Goal: Task Accomplishment & Management: Manage account settings

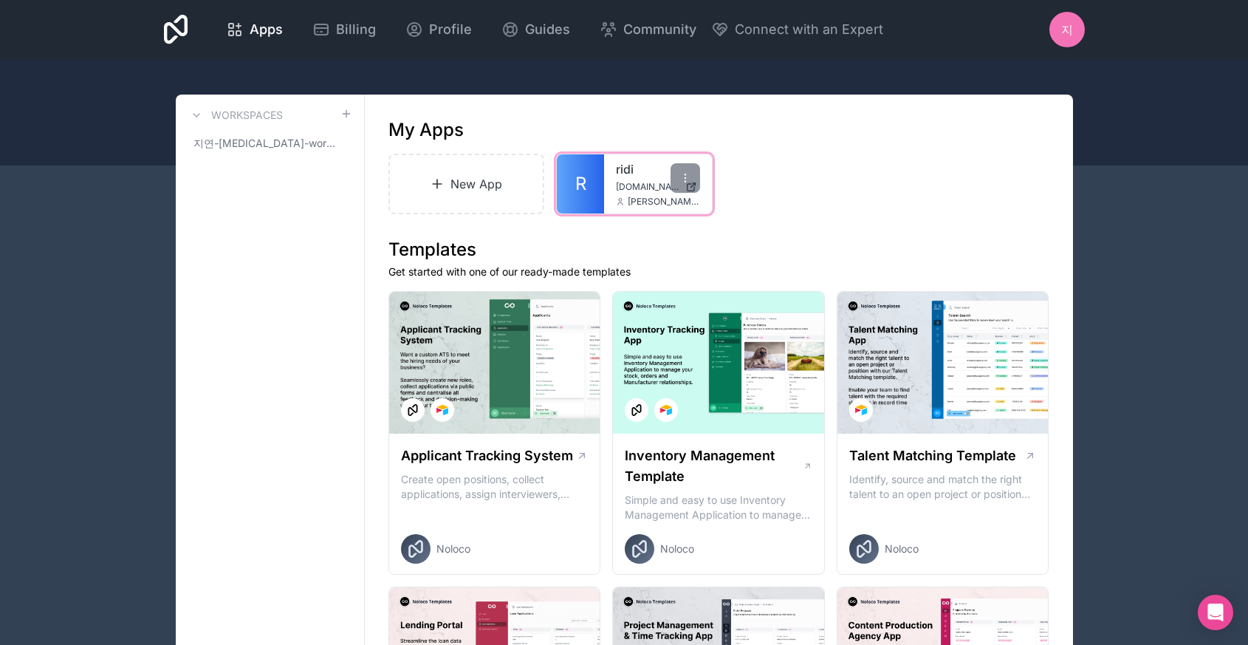
click at [626, 160] on link "ridi" at bounding box center [658, 169] width 84 height 18
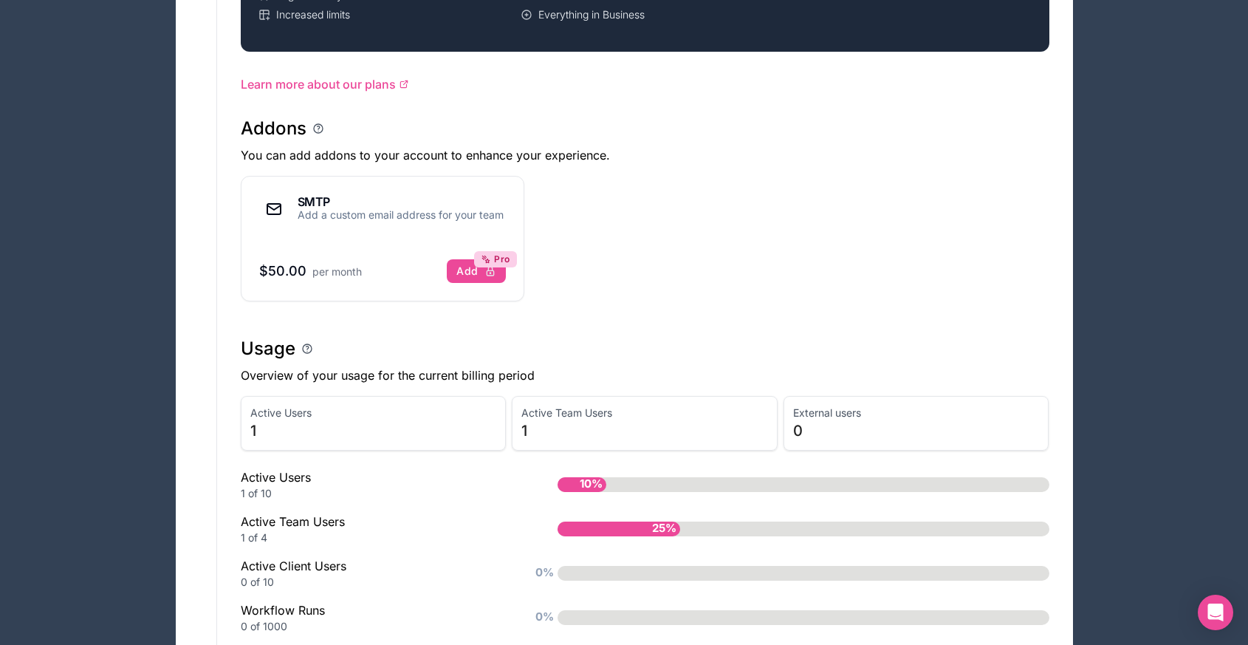
scroll to position [987, 0]
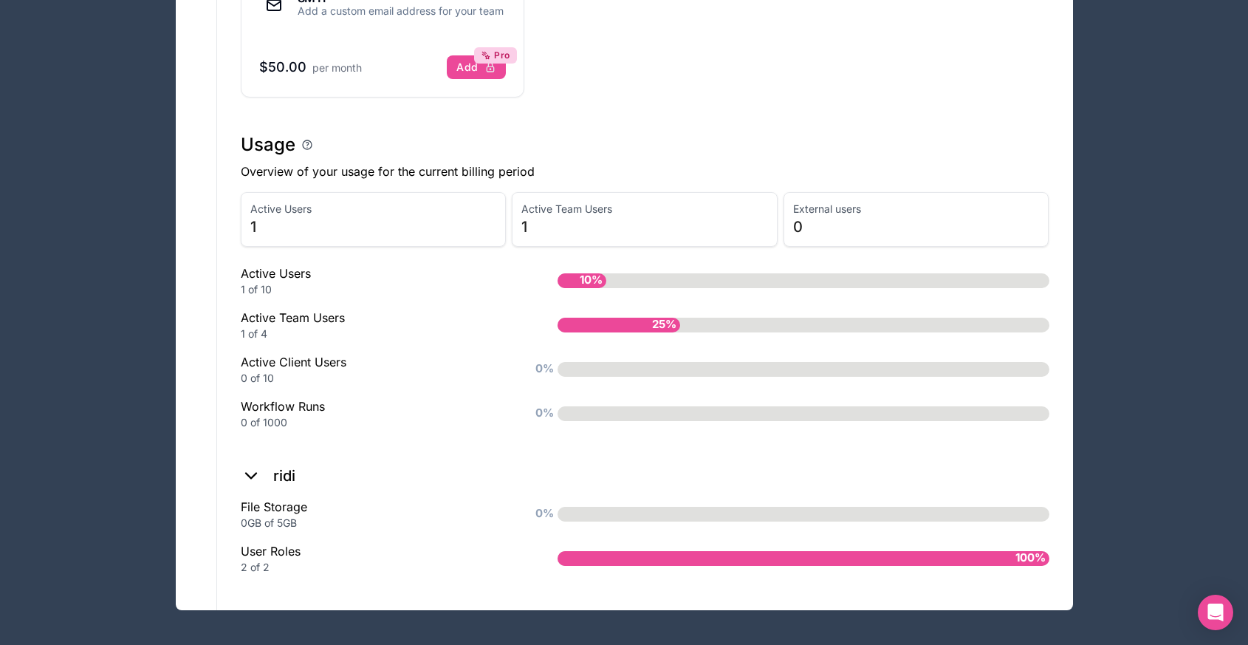
click at [374, 221] on span "1" at bounding box center [373, 226] width 247 height 21
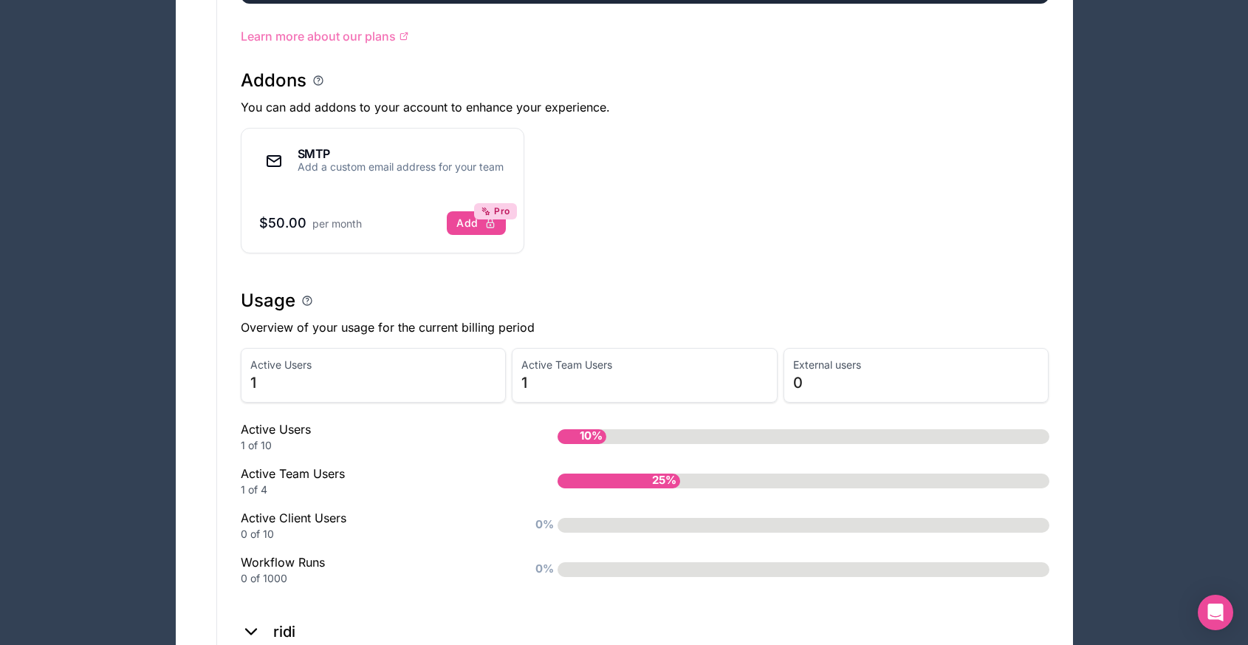
scroll to position [0, 0]
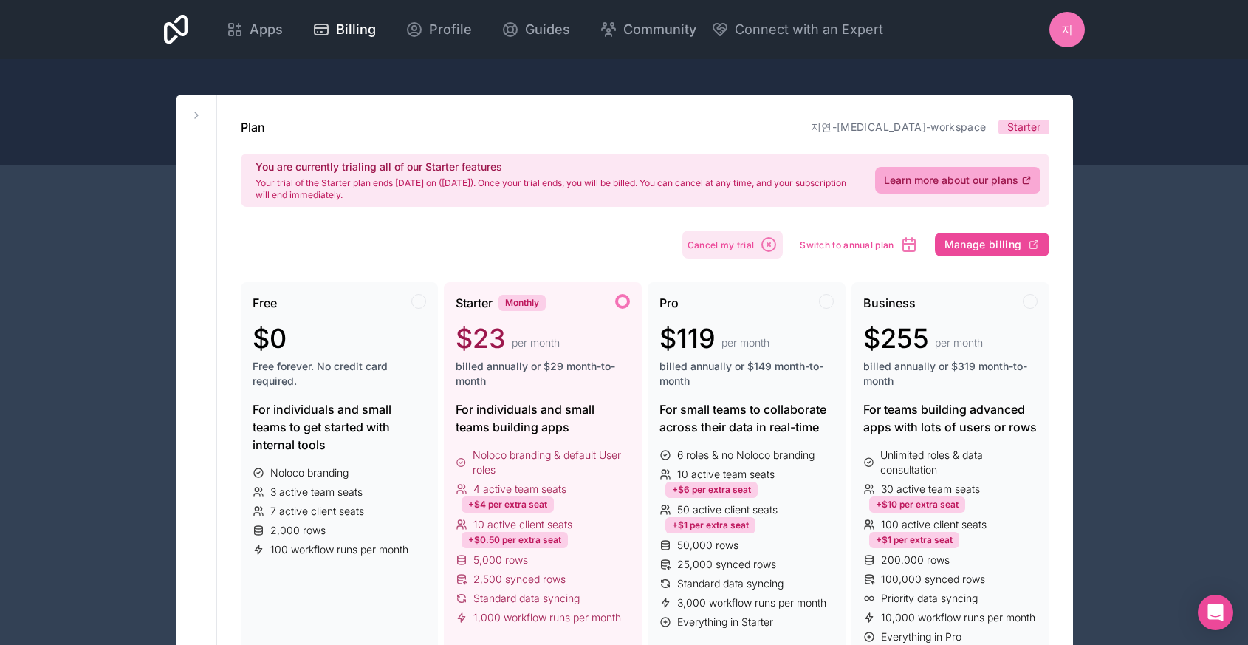
click at [722, 244] on span "Cancel my trial" at bounding box center [721, 244] width 67 height 11
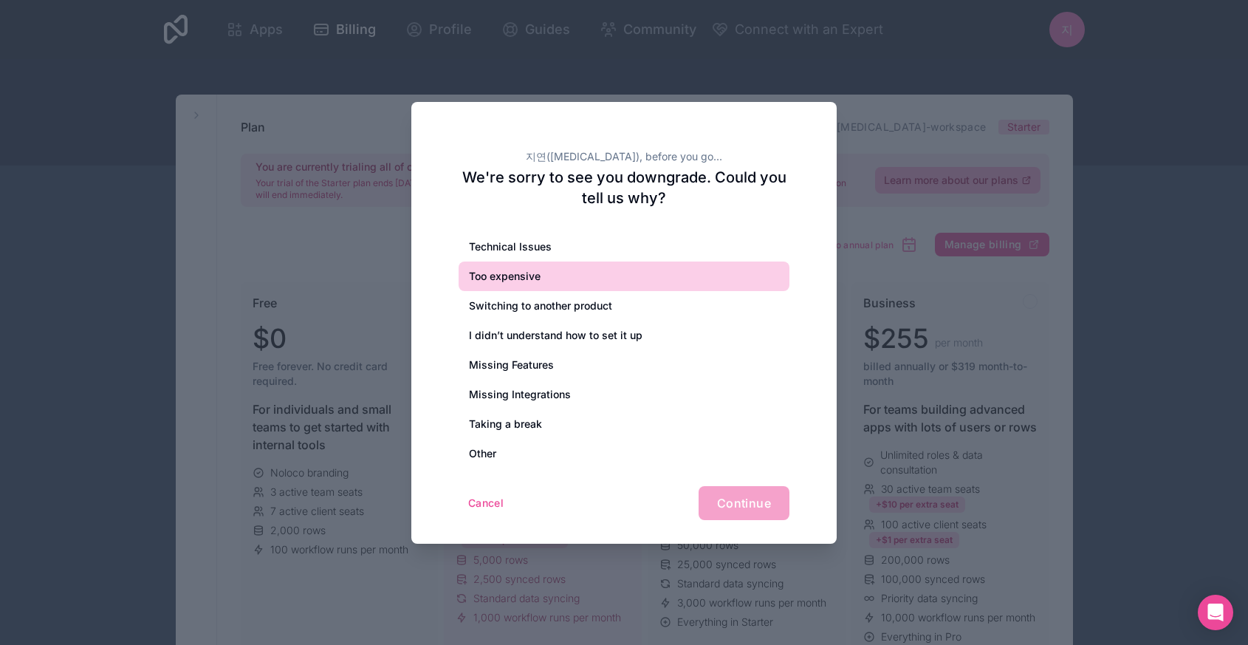
click at [656, 278] on div "Too expensive" at bounding box center [624, 276] width 331 height 30
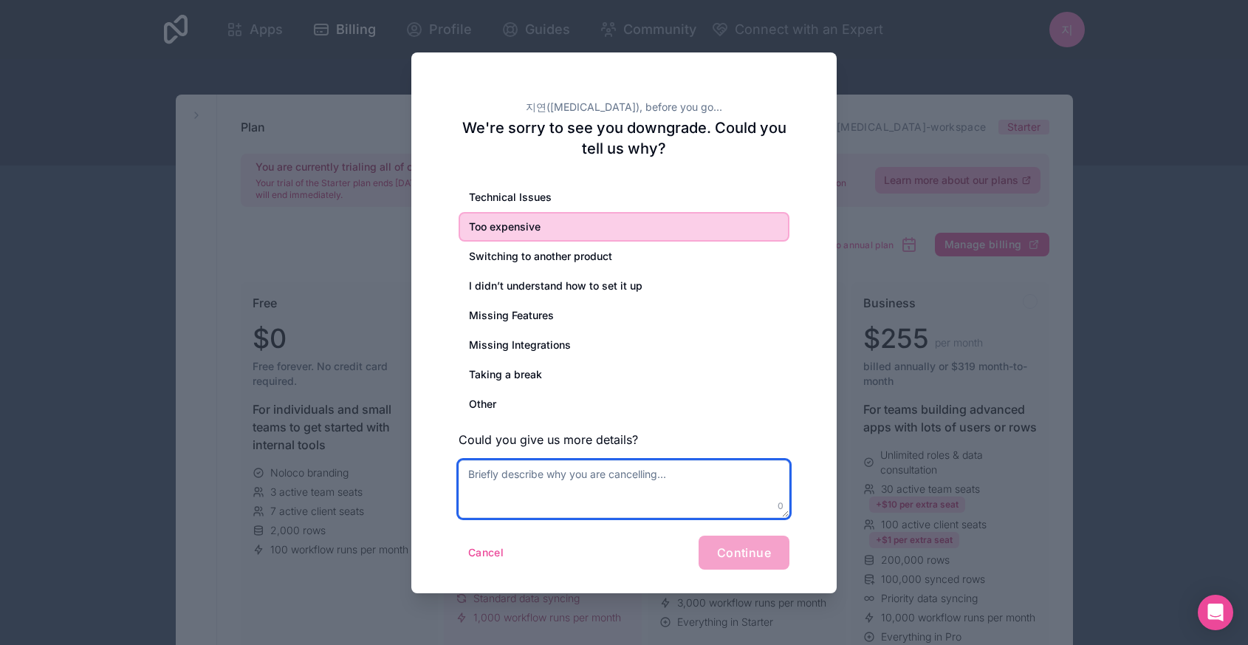
click at [541, 485] on textarea at bounding box center [624, 489] width 331 height 58
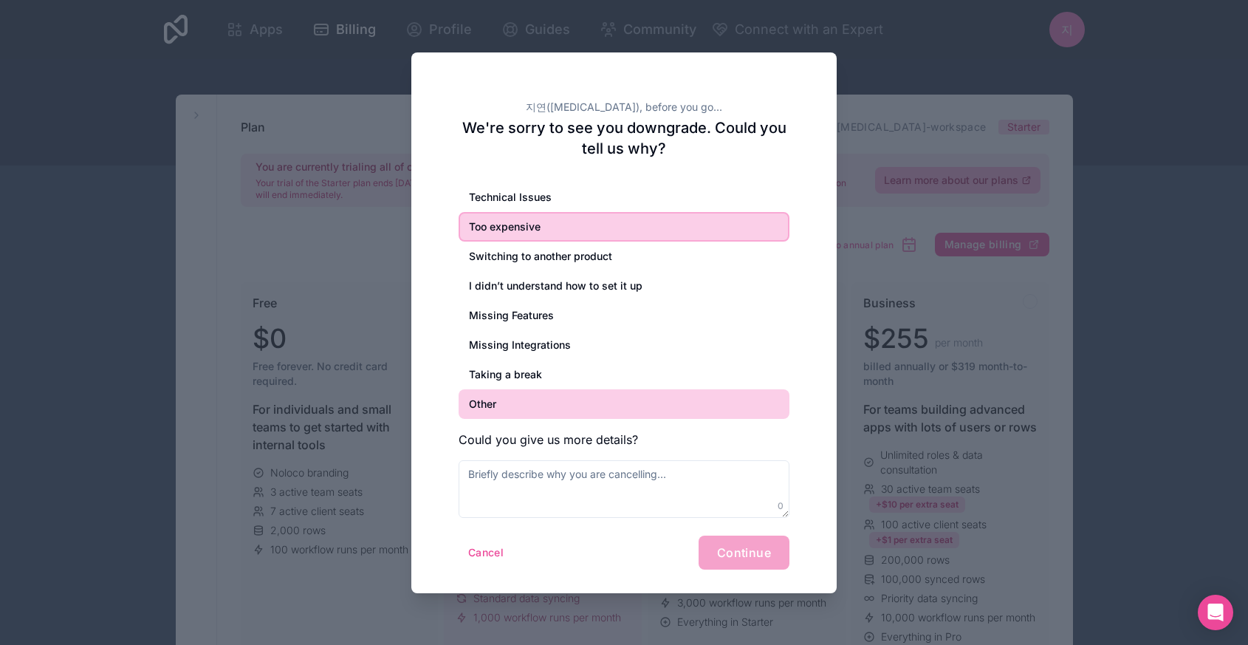
click at [526, 406] on div "Other" at bounding box center [624, 404] width 331 height 30
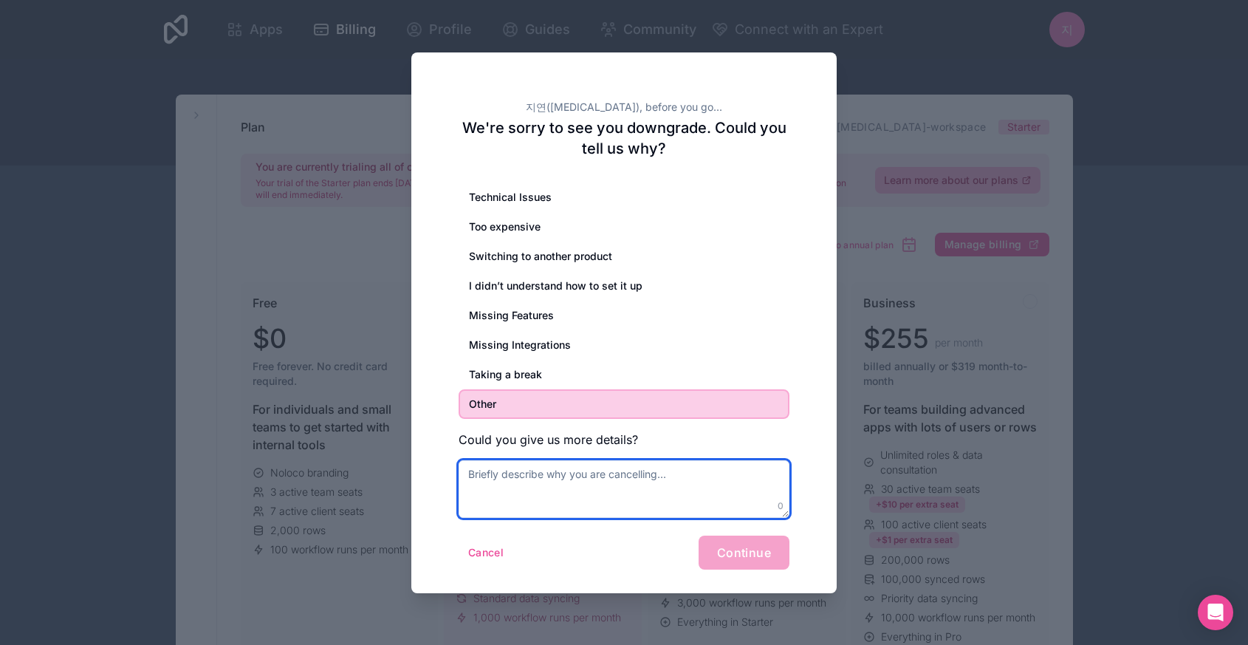
click at [670, 474] on textarea at bounding box center [624, 489] width 331 height 58
type textarea "ㄴ"
type textarea "s"
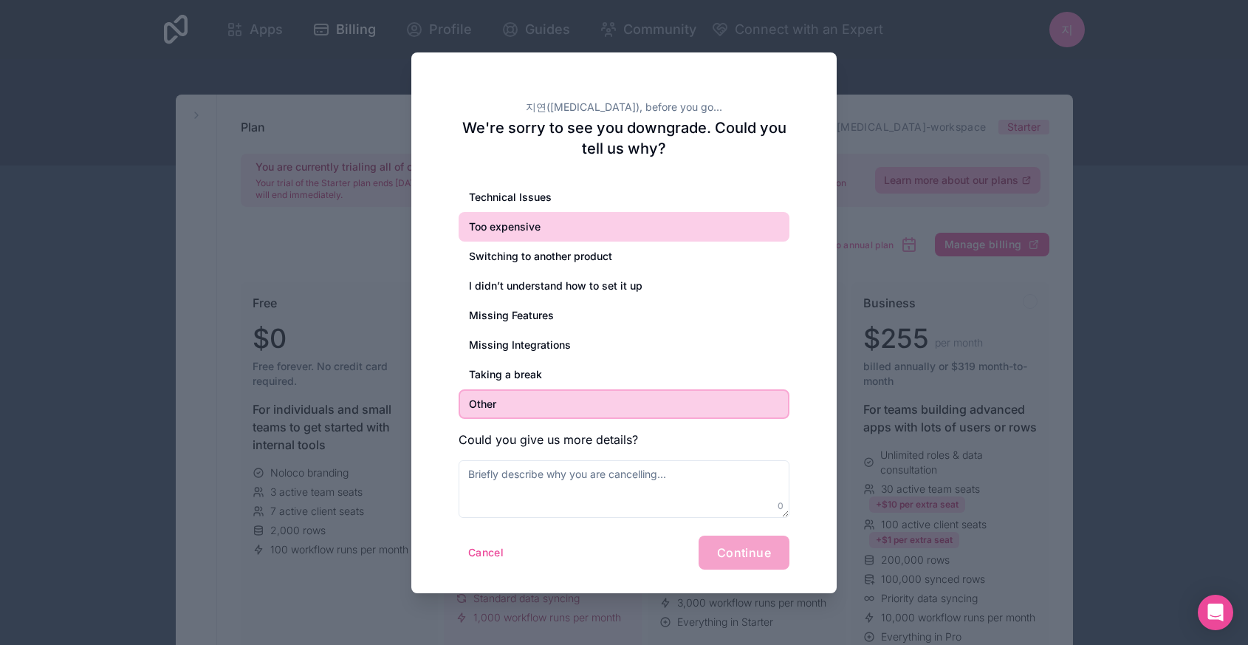
click at [719, 230] on div "Too expensive" at bounding box center [624, 227] width 331 height 30
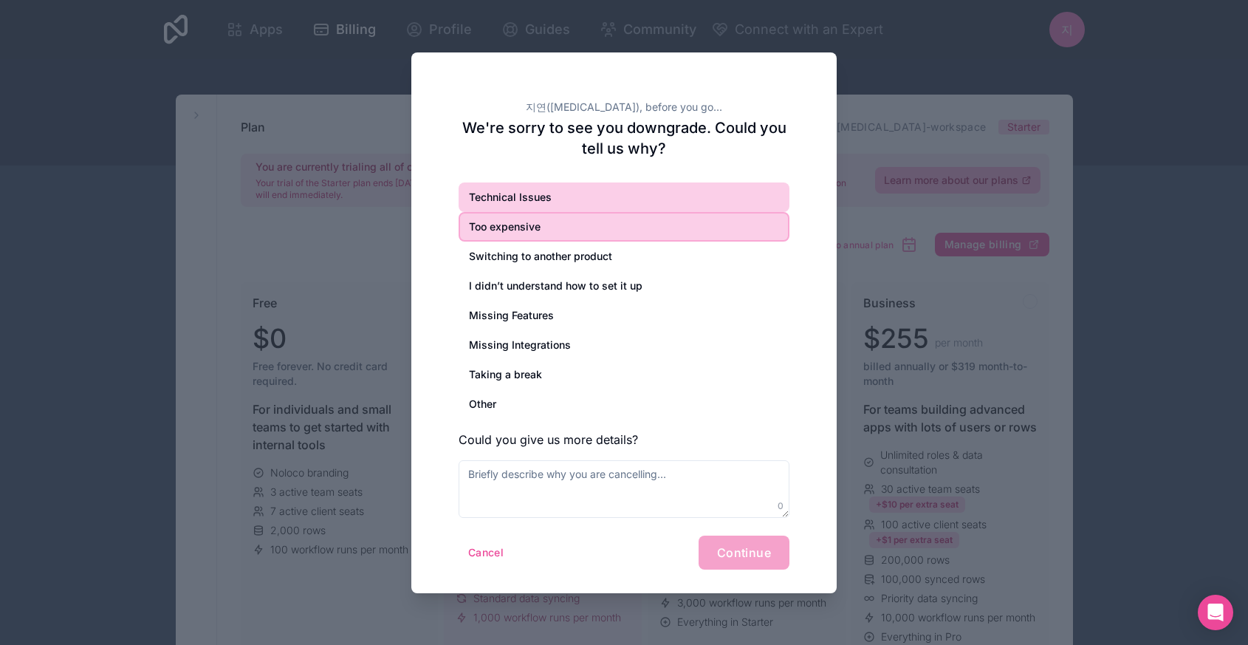
click at [552, 201] on div "Technical Issues" at bounding box center [624, 197] width 331 height 30
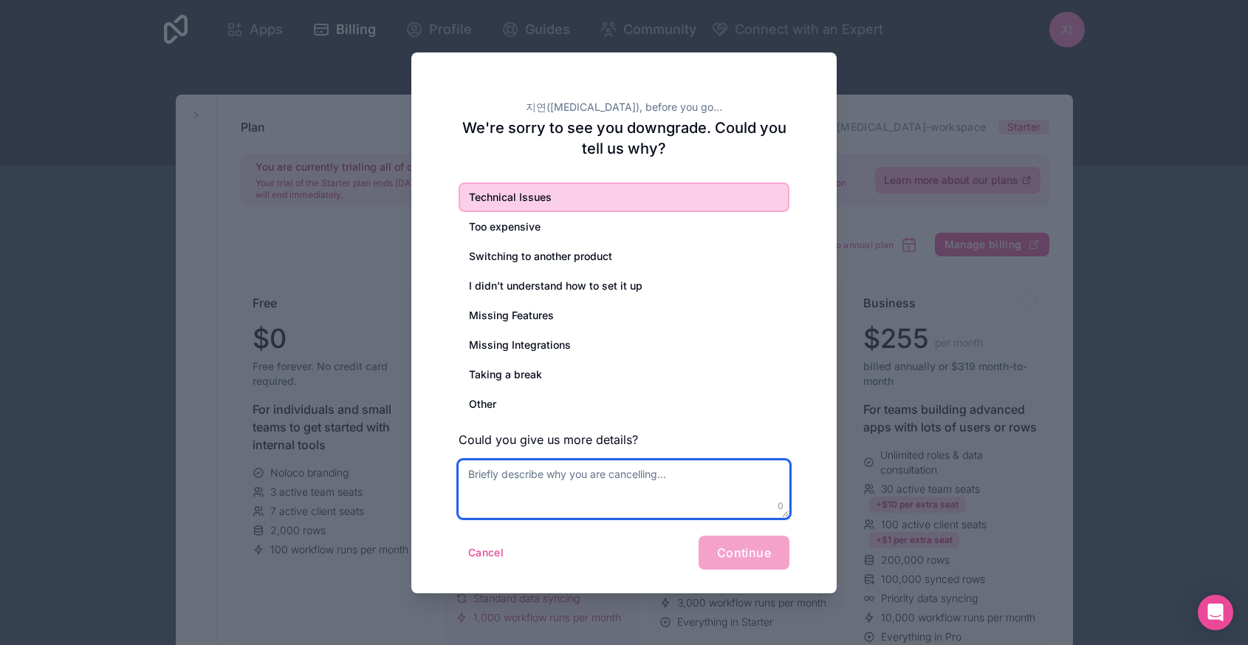
click at [615, 502] on textarea at bounding box center [624, 489] width 331 height 58
type textarea "그냥 너무 어렵고 힘들어 ... 미안해"
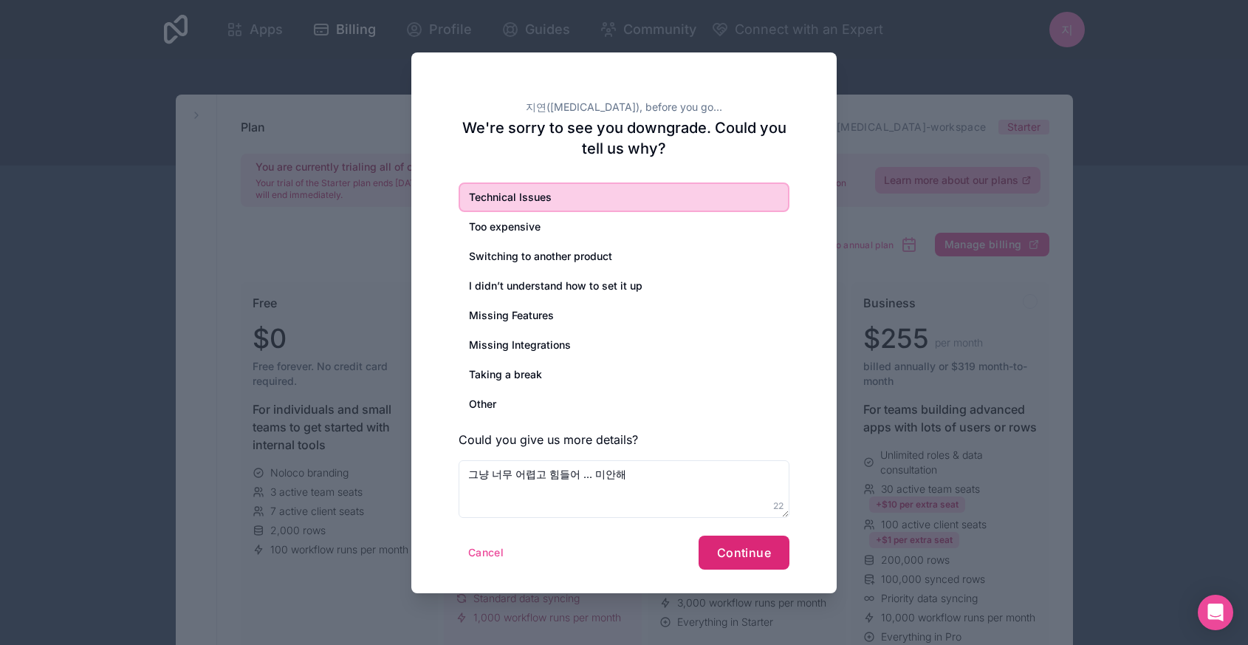
click at [765, 550] on span "Continue" at bounding box center [744, 552] width 54 height 15
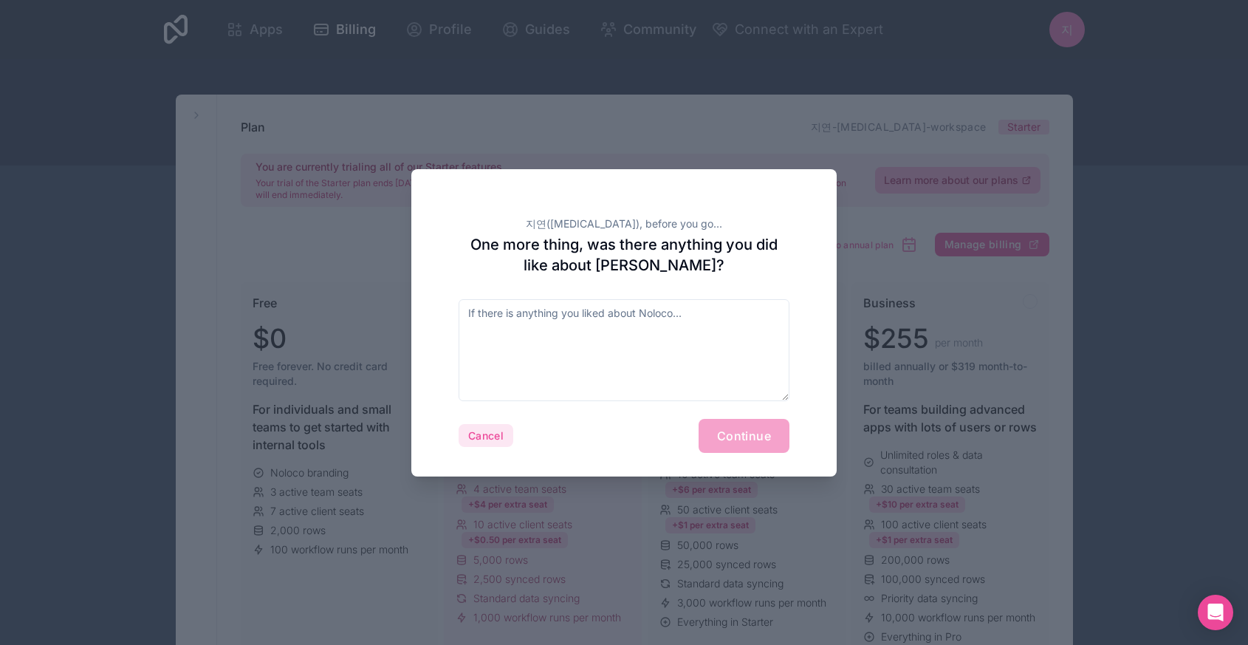
click at [497, 442] on button "Cancel" at bounding box center [486, 436] width 55 height 24
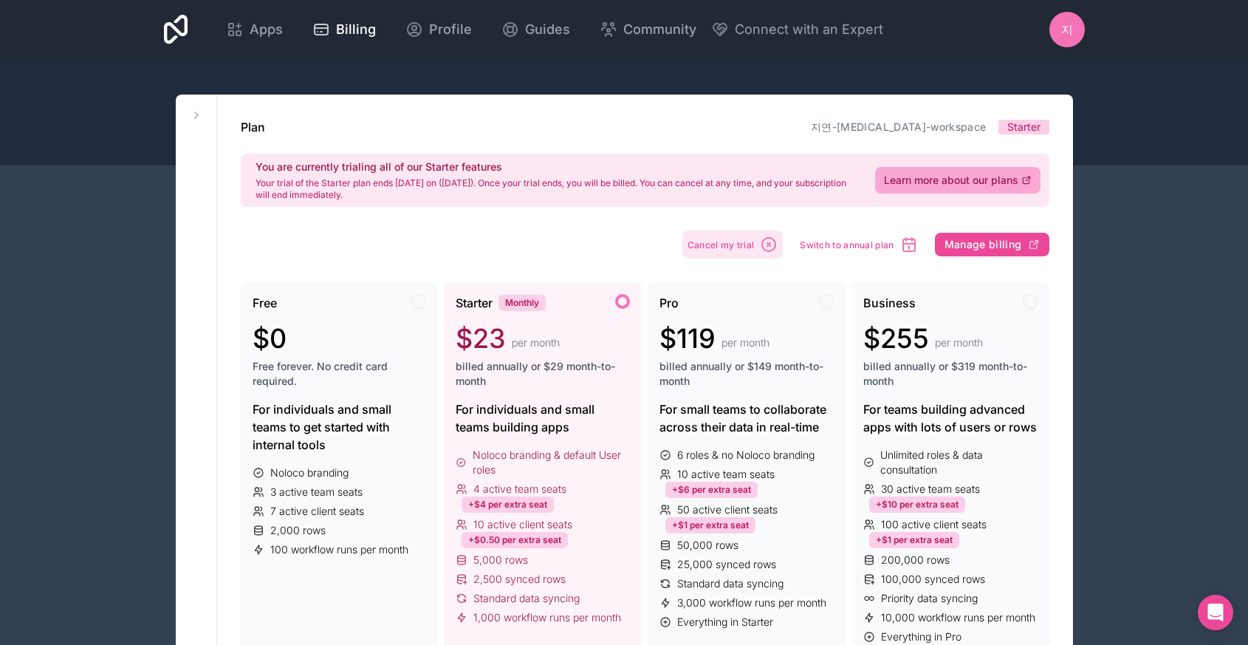
click at [708, 234] on button "Cancel my trial" at bounding box center [733, 244] width 101 height 28
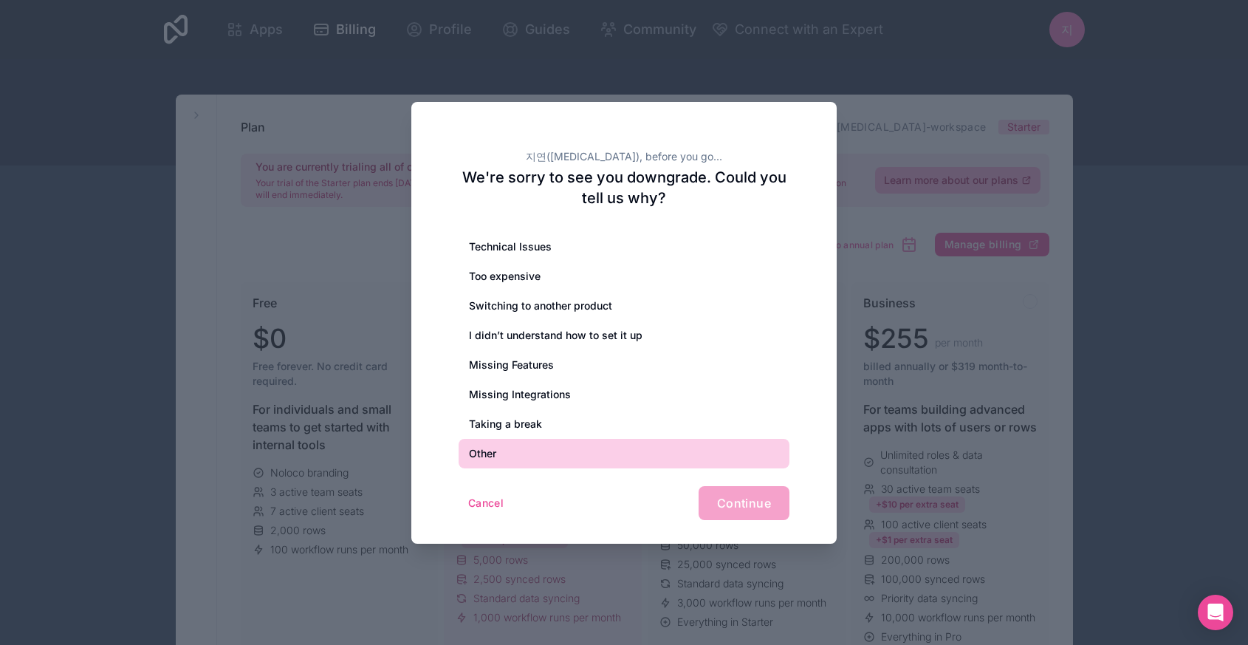
click at [538, 453] on div "Other" at bounding box center [624, 454] width 331 height 30
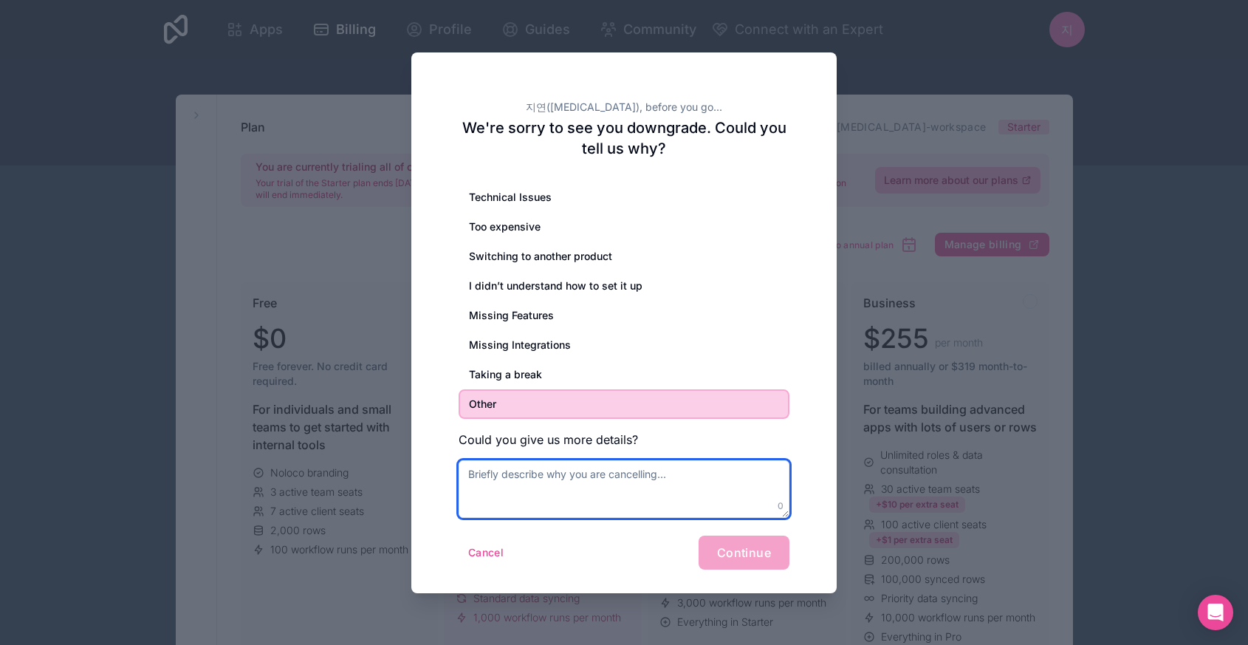
click at [564, 497] on textarea at bounding box center [624, 489] width 331 height 58
type textarea "다 좋은데... db 붙이려고 하니 다 엔터프라이즈라 어렵네..미안"
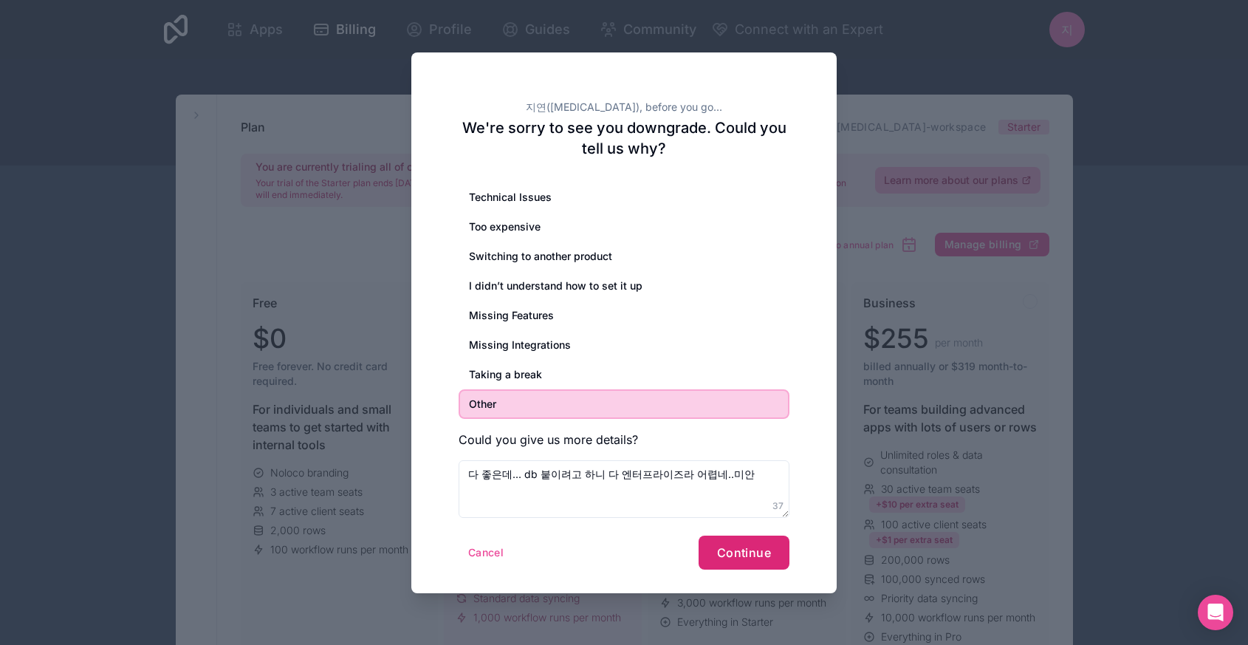
click at [747, 548] on span "Continue" at bounding box center [744, 552] width 54 height 15
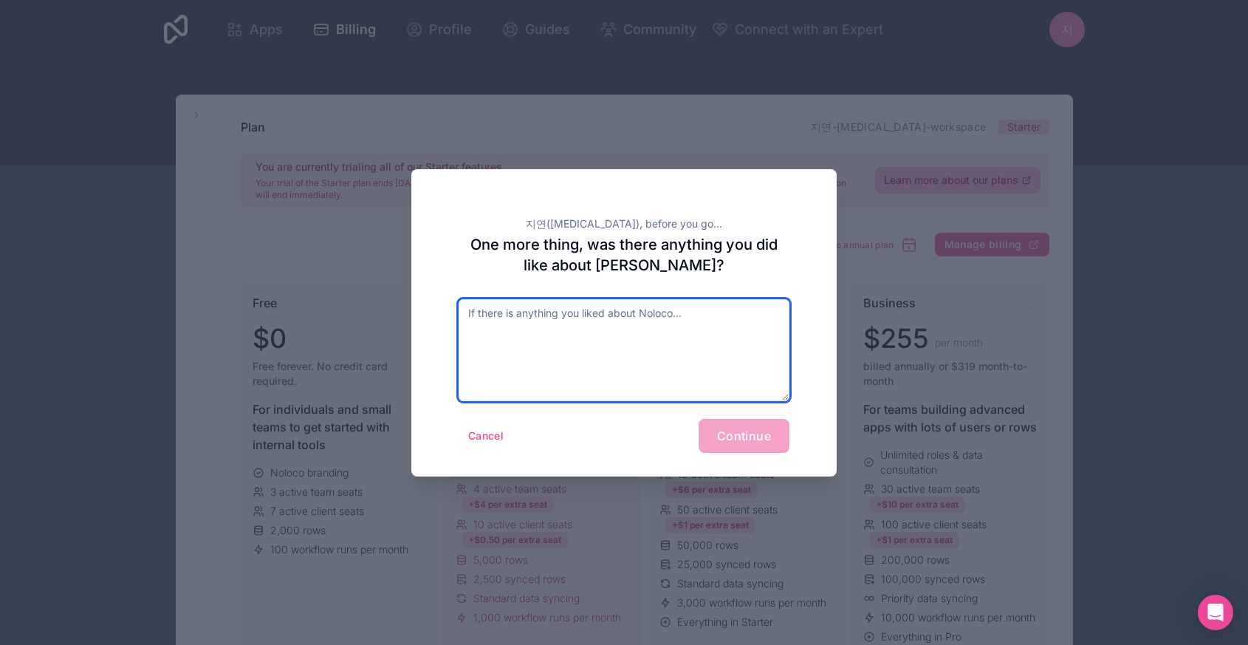
click at [720, 347] on textarea at bounding box center [624, 350] width 331 height 102
type textarea "t"
type textarea "ㅅ"
type textarea "아니 없어. 솔직히 유저"
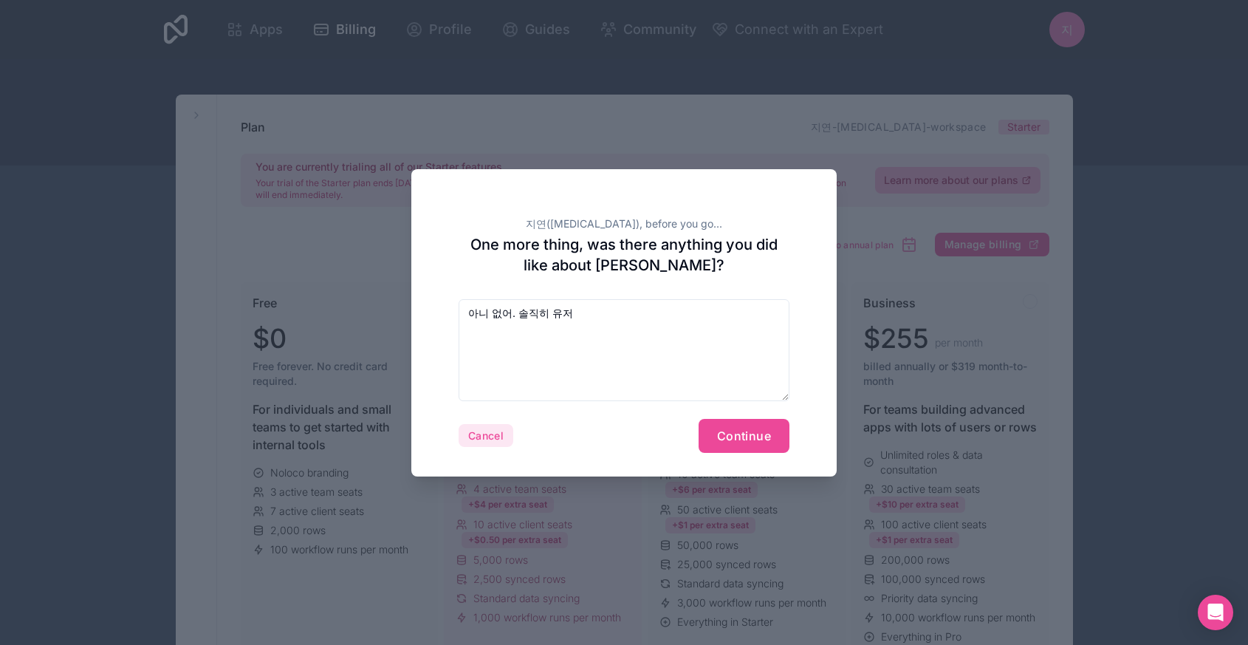
click at [494, 445] on button "Cancel" at bounding box center [486, 436] width 55 height 24
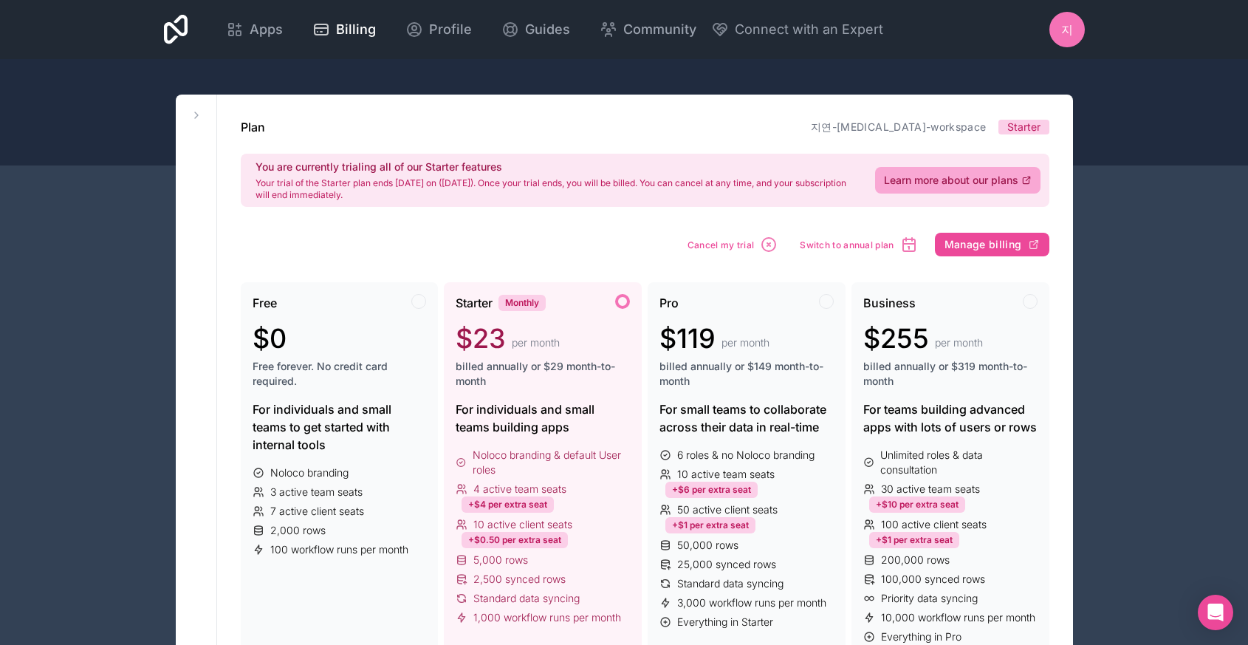
click at [626, 295] on div at bounding box center [622, 301] width 15 height 15
click at [718, 312] on div "Pro $119 per month billed annually or $149 month-to-month" at bounding box center [747, 347] width 174 height 106
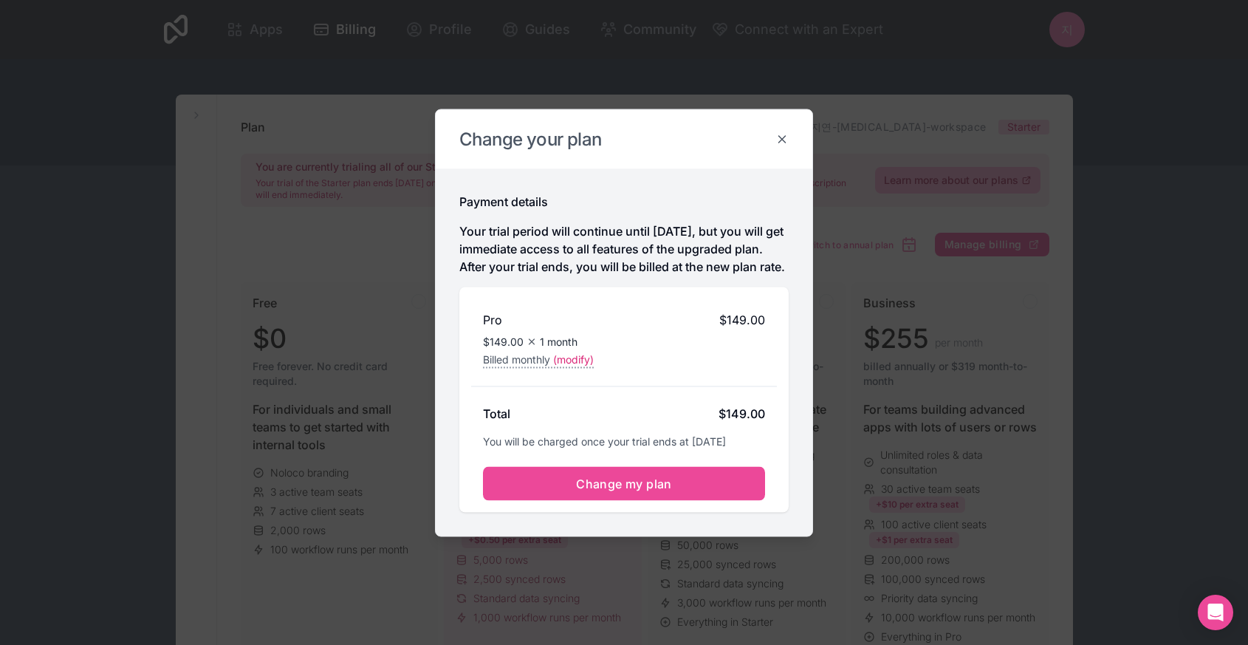
click at [782, 132] on icon at bounding box center [782, 138] width 13 height 13
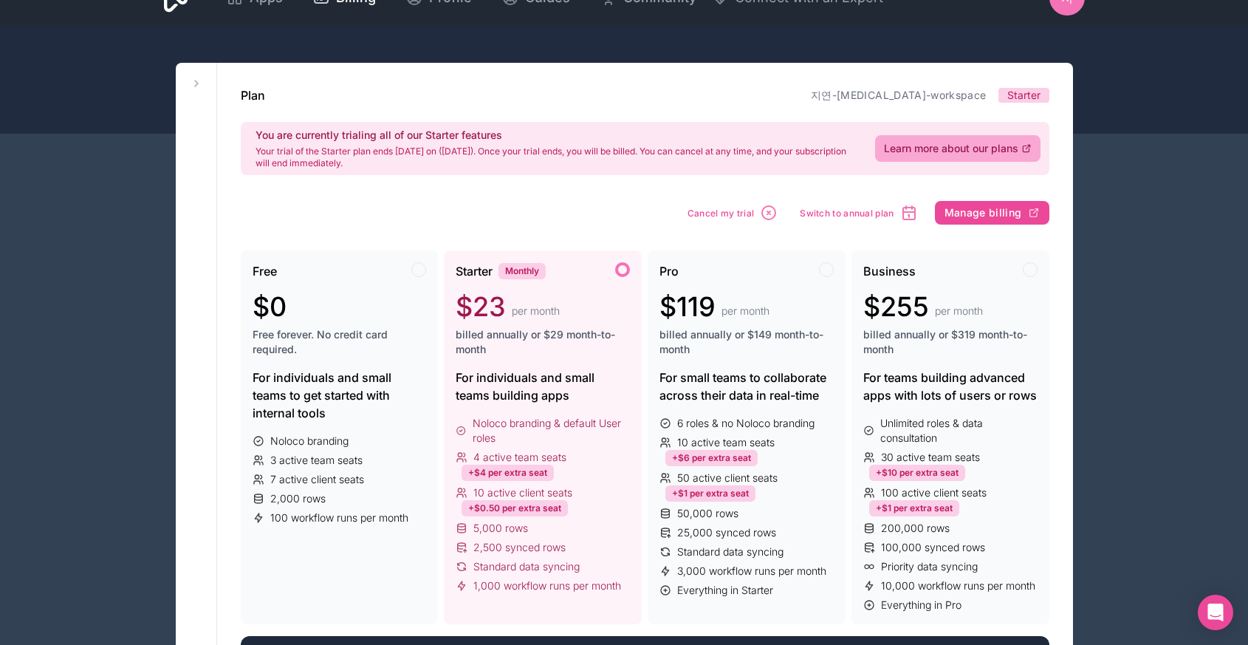
scroll to position [35, 0]
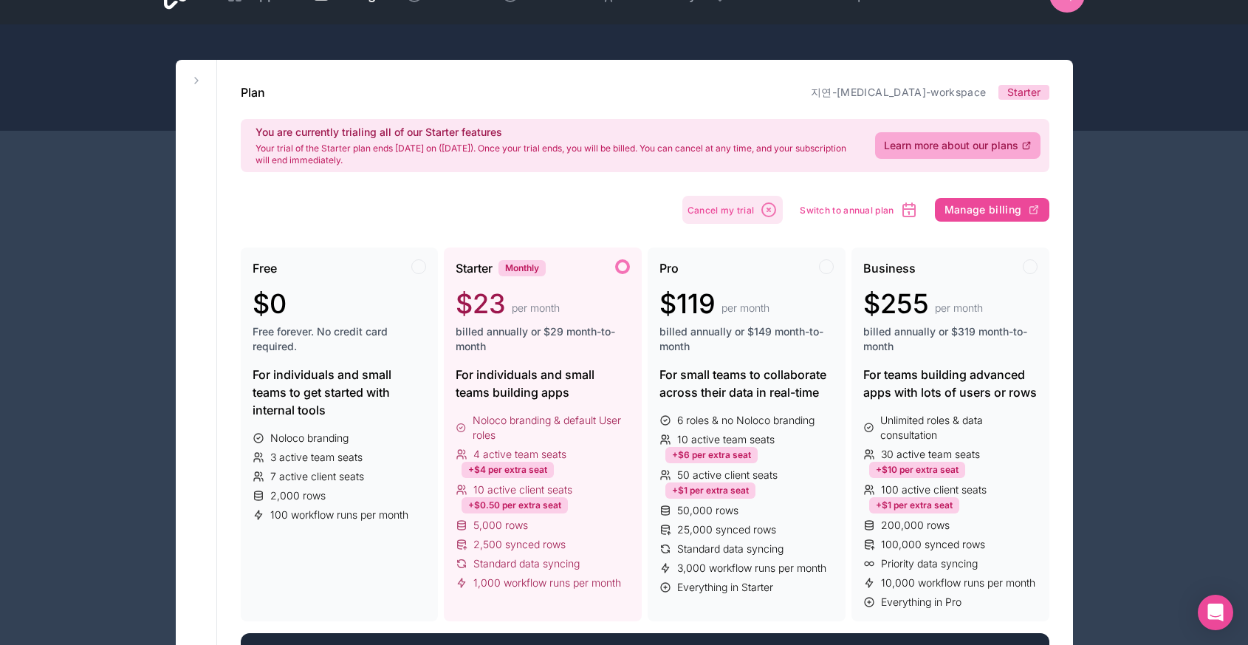
click at [718, 217] on button "Cancel my trial" at bounding box center [733, 210] width 101 height 28
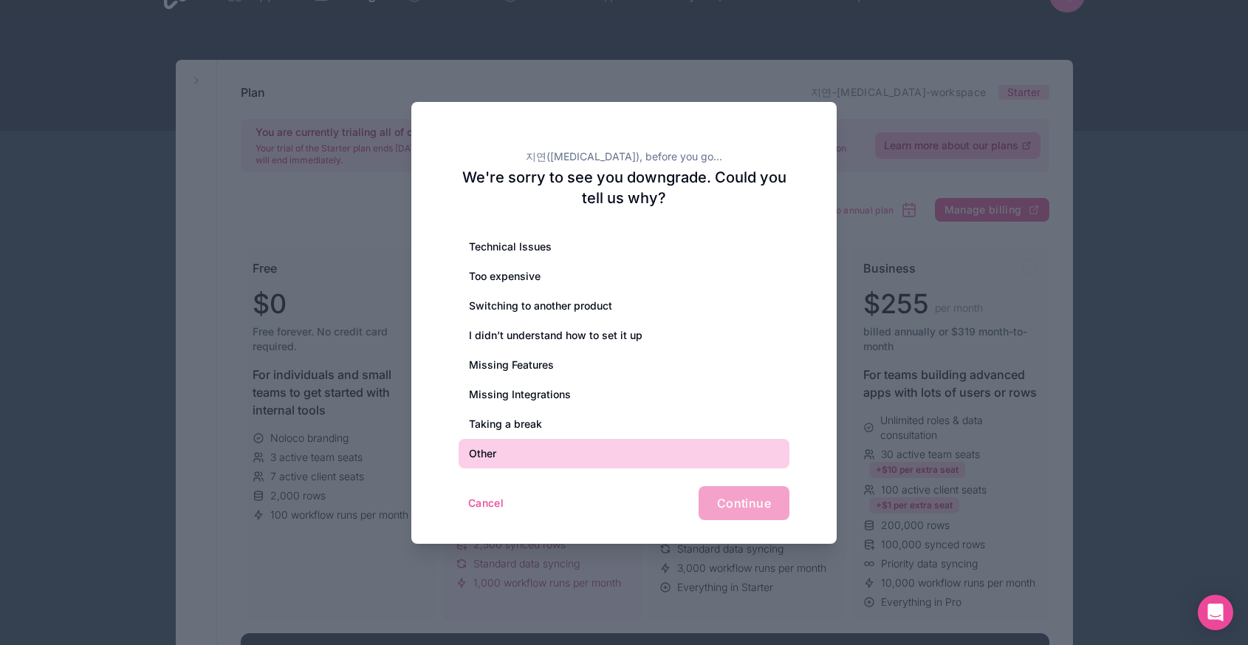
click at [507, 464] on div "Other" at bounding box center [624, 454] width 331 height 30
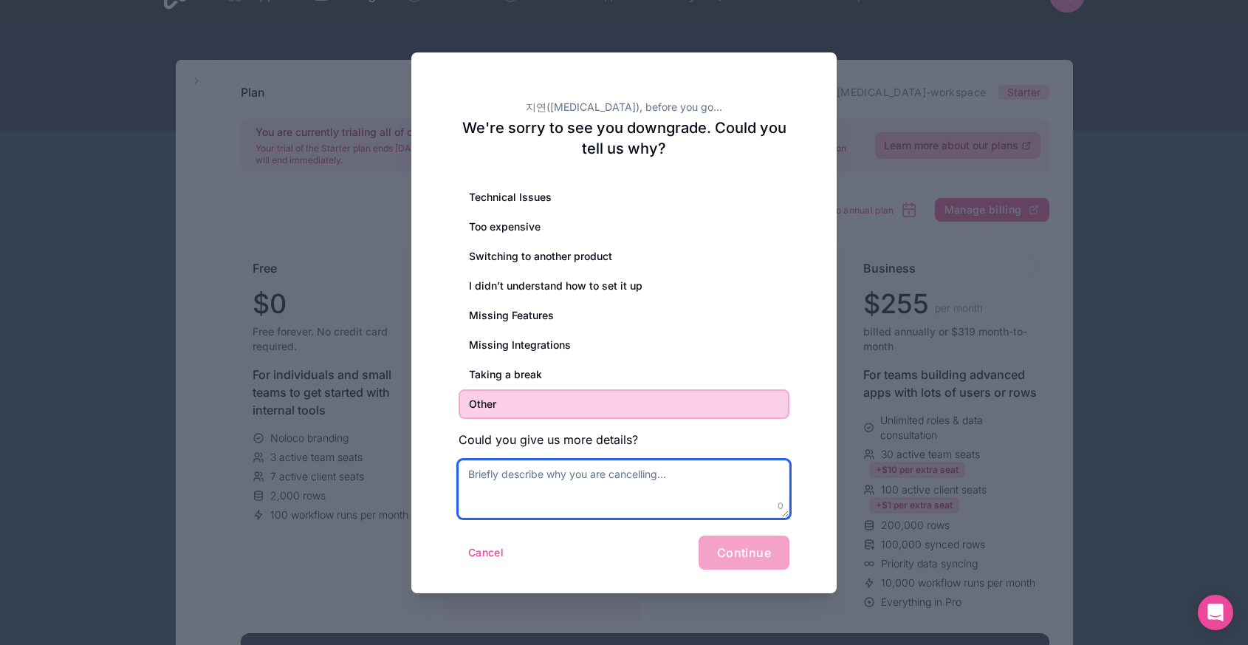
click at [564, 490] on textarea at bounding box center [624, 489] width 331 height 58
type textarea "미"
type textarea "데이터가 너무 많아서 이걸 슬수 없어"
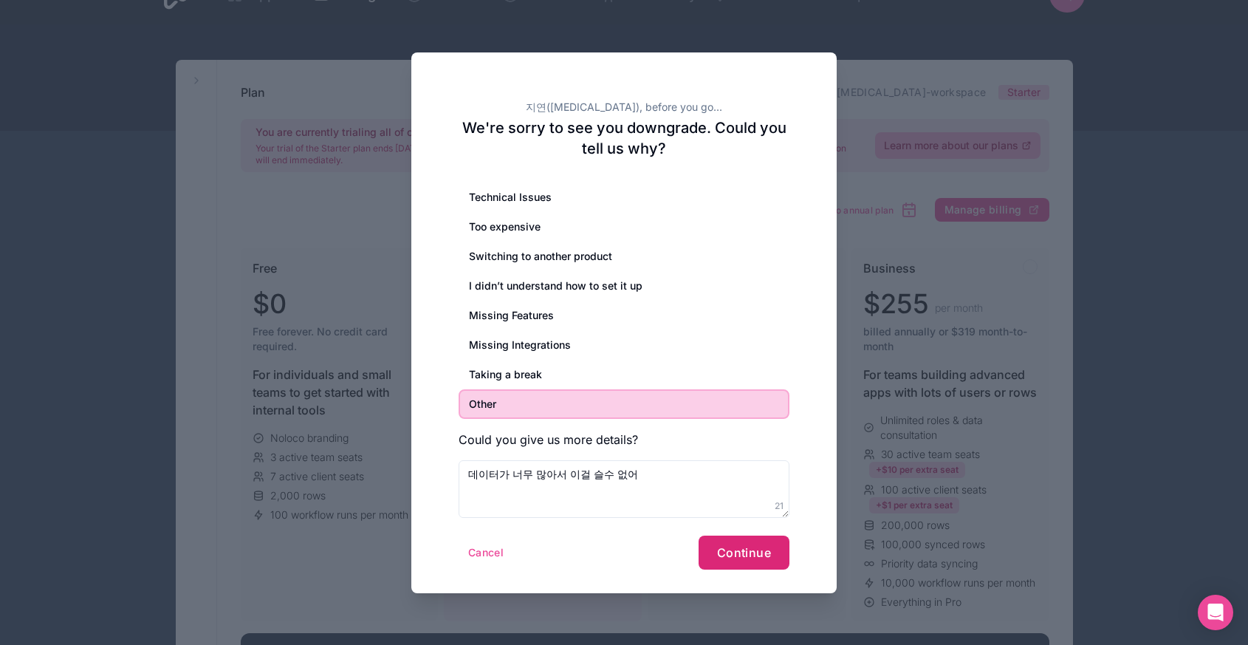
click at [777, 544] on button "Continue" at bounding box center [744, 553] width 91 height 34
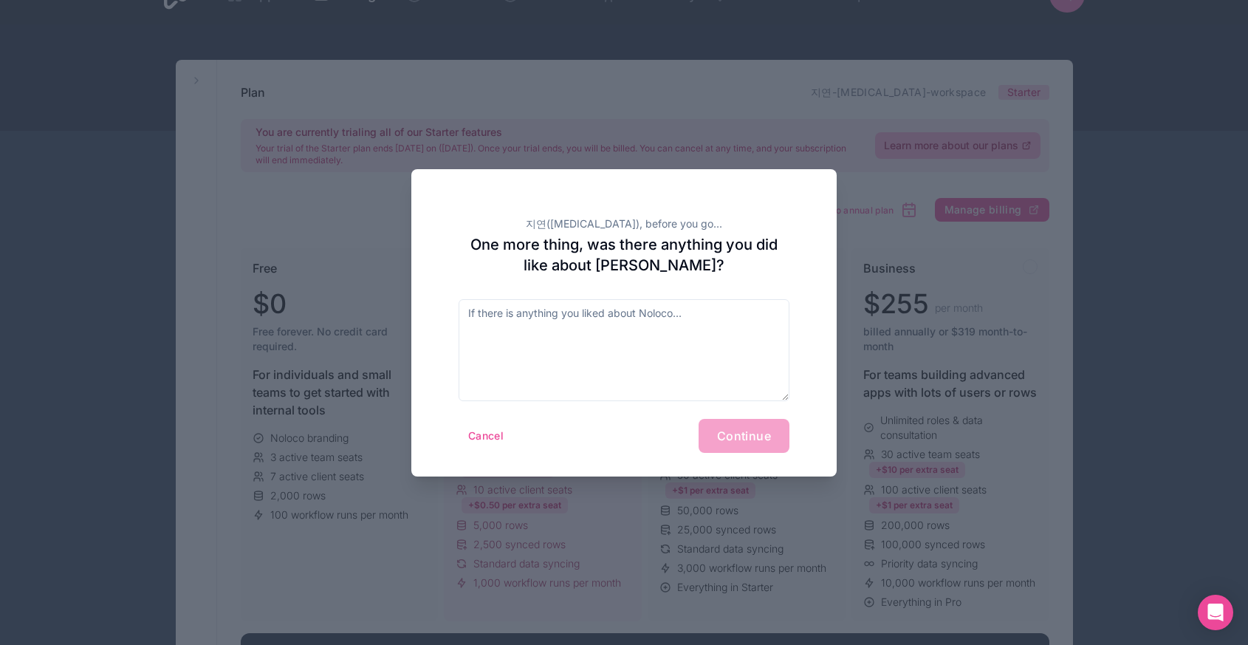
click at [685, 290] on div "지연([MEDICAL_DATA]), before you go... One more thing, was there anything you did…" at bounding box center [623, 322] width 425 height 307
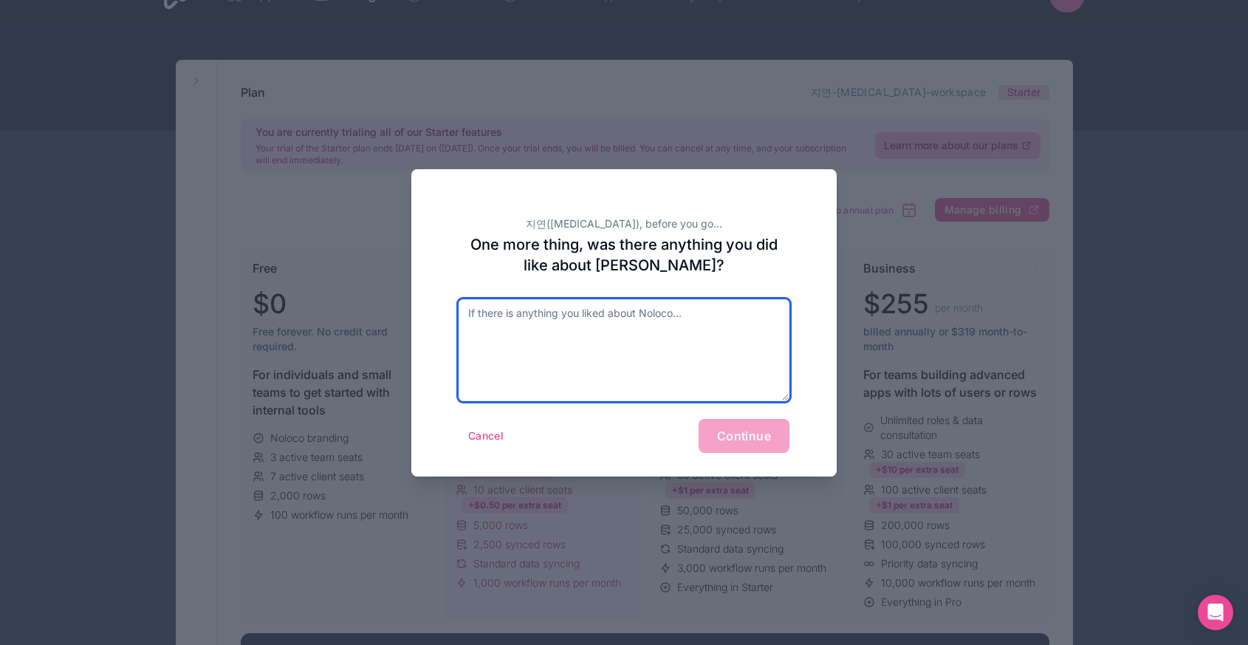
click at [690, 346] on textarea at bounding box center [624, 350] width 331 height 102
type textarea "없어"
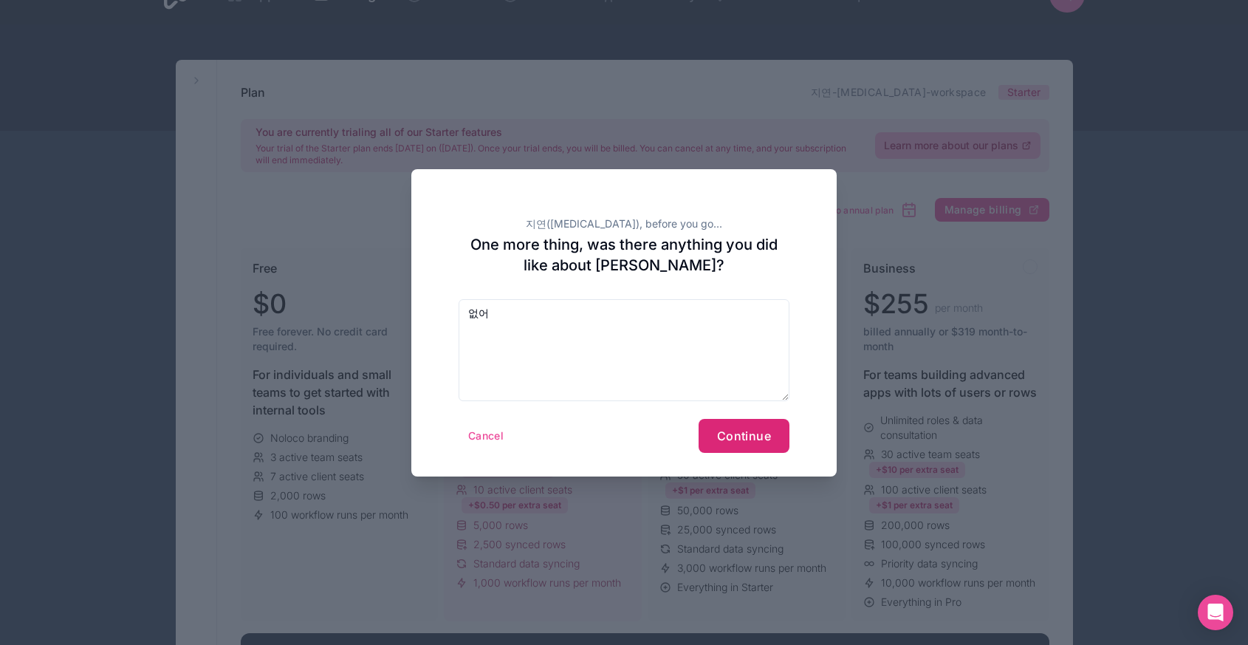
click at [775, 440] on button "Continue" at bounding box center [744, 436] width 91 height 34
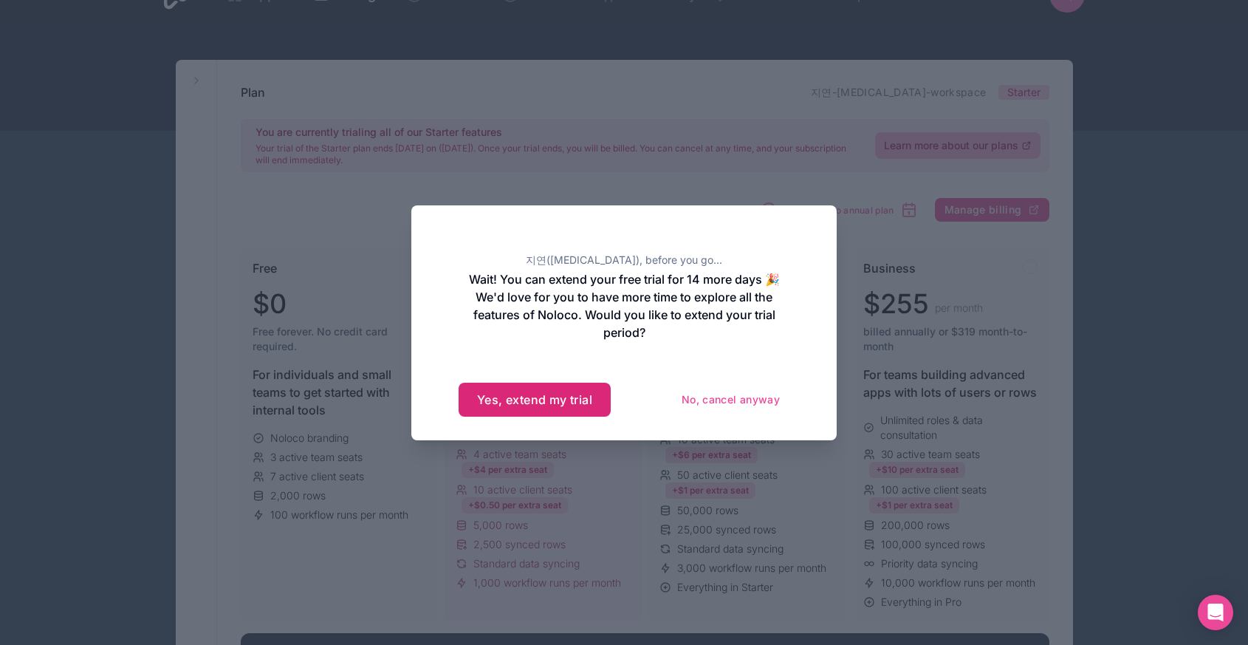
click at [561, 390] on button "Yes, extend my trial" at bounding box center [535, 400] width 152 height 34
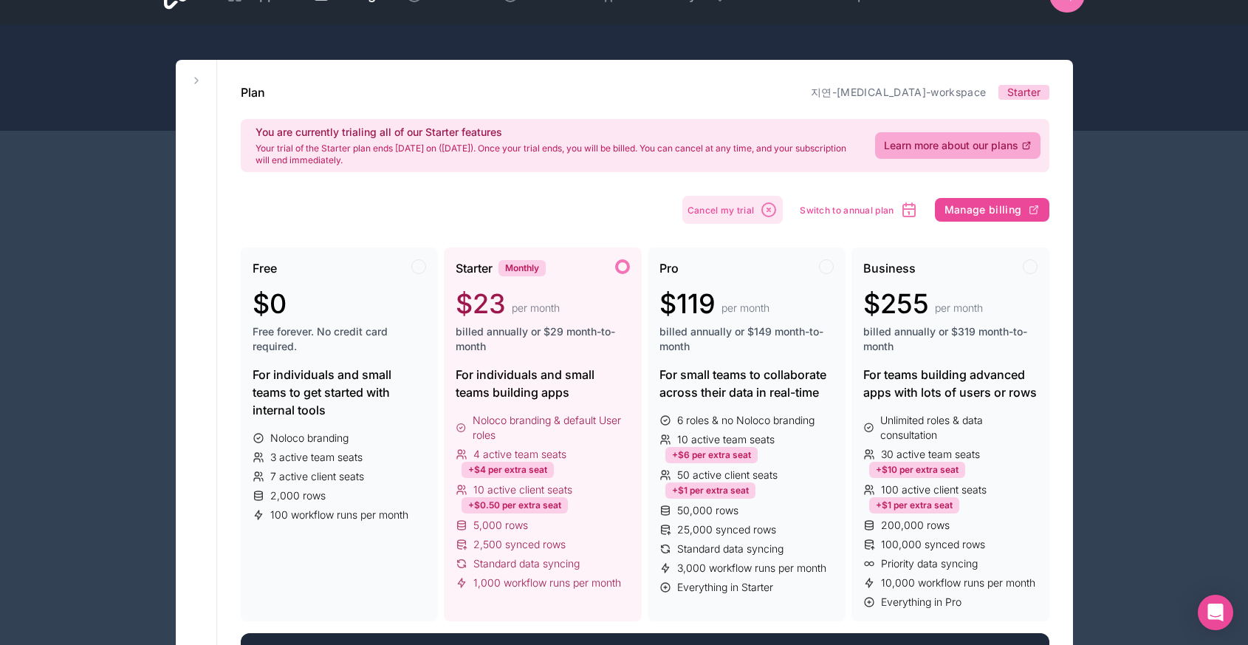
click at [756, 216] on button "Cancel my trial" at bounding box center [733, 210] width 101 height 28
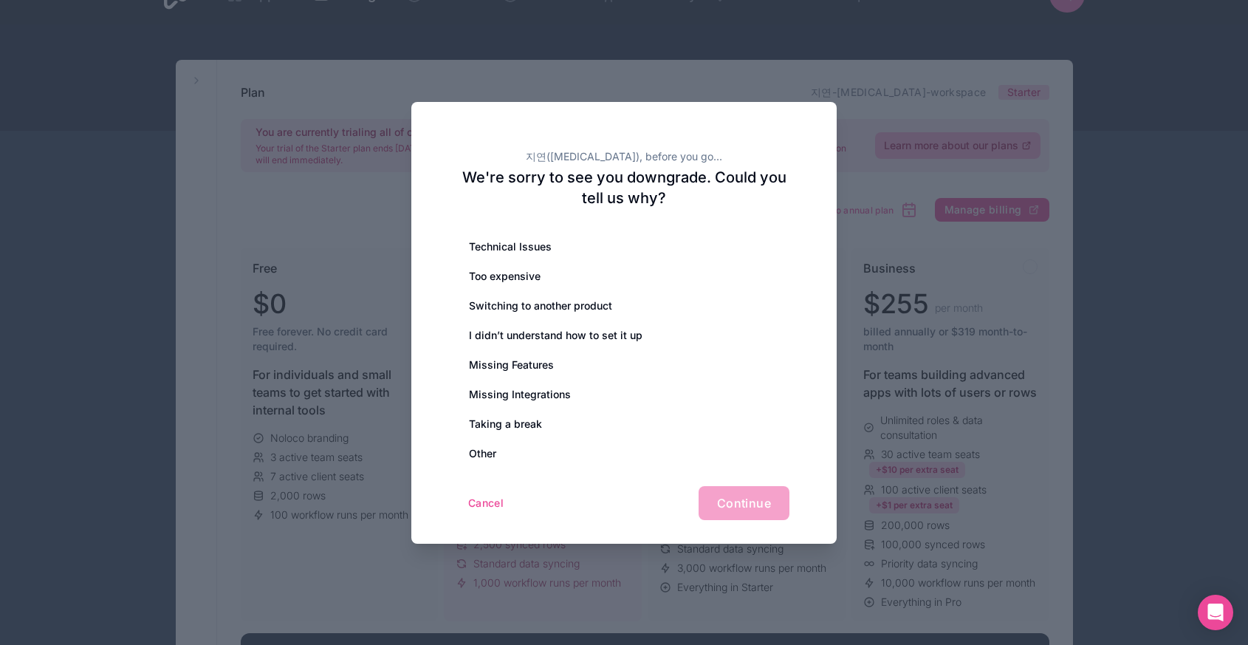
click at [516, 496] on div "Cancel Continue" at bounding box center [624, 503] width 331 height 34
click at [479, 503] on button "Cancel" at bounding box center [486, 503] width 55 height 24
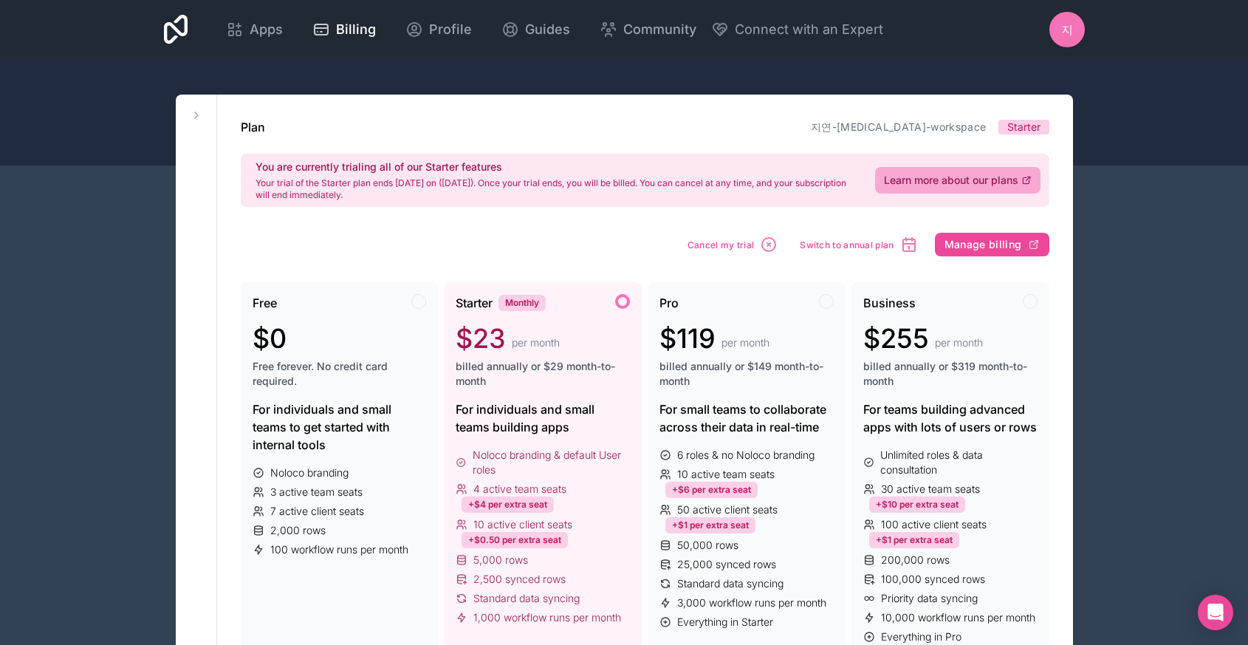
click at [1074, 30] on div "지" at bounding box center [1067, 29] width 35 height 35
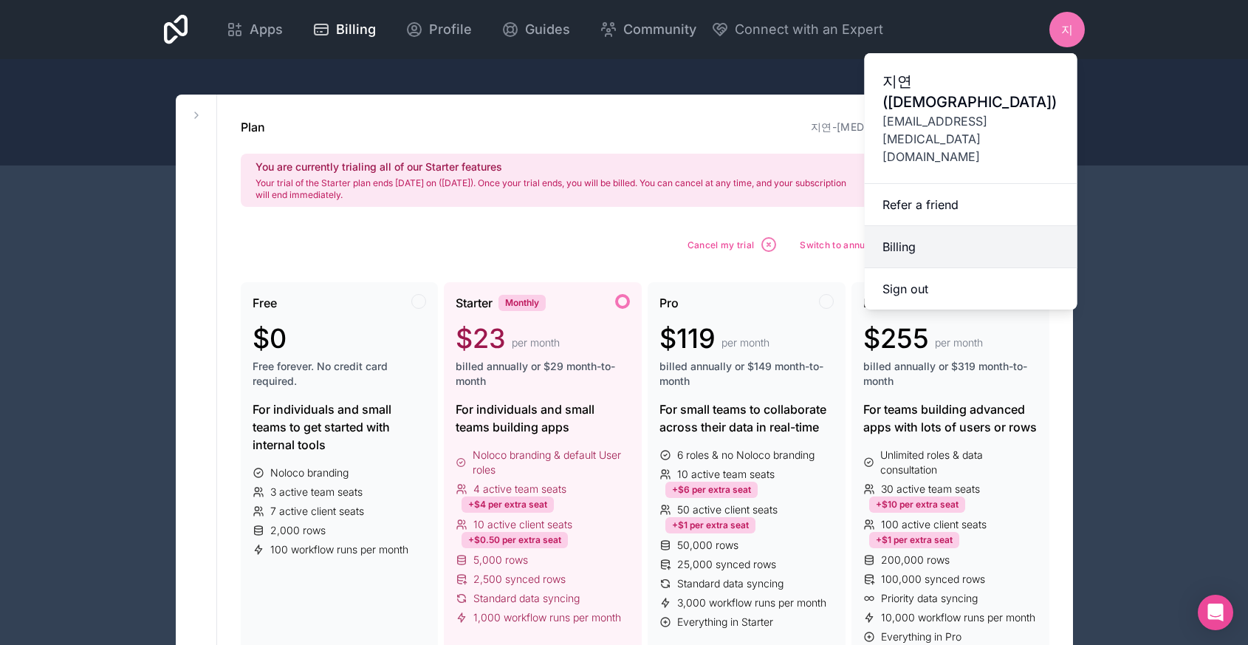
click at [982, 226] on link "Billing" at bounding box center [971, 247] width 213 height 42
